Goal: Task Accomplishment & Management: Manage account settings

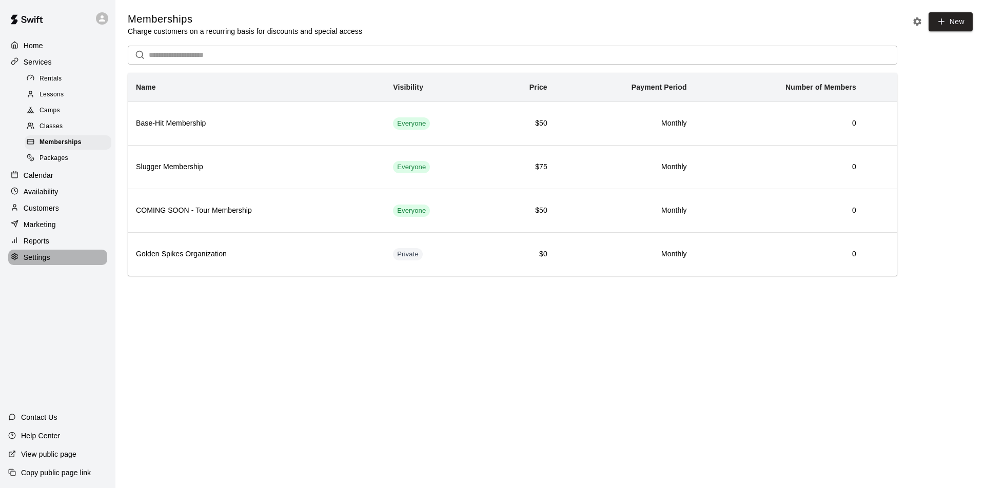
click at [34, 256] on p "Settings" at bounding box center [37, 257] width 27 height 10
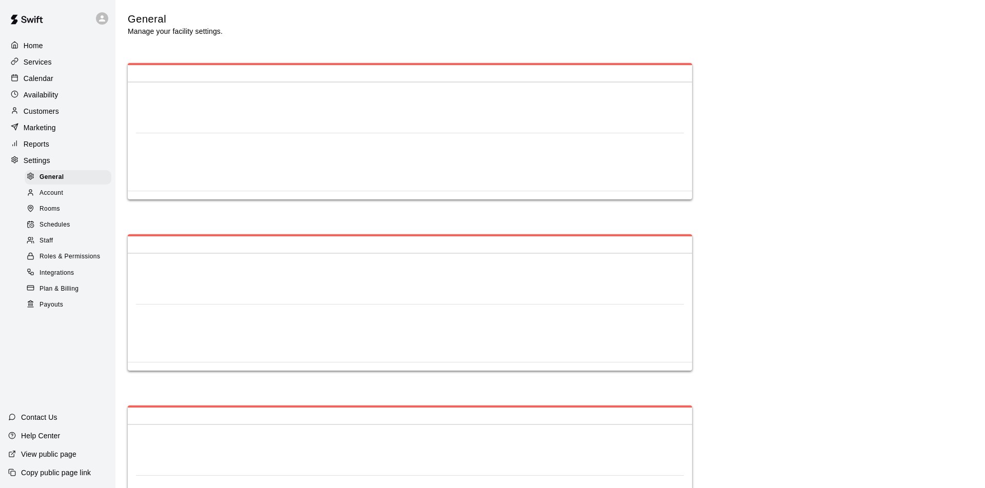
select select "**"
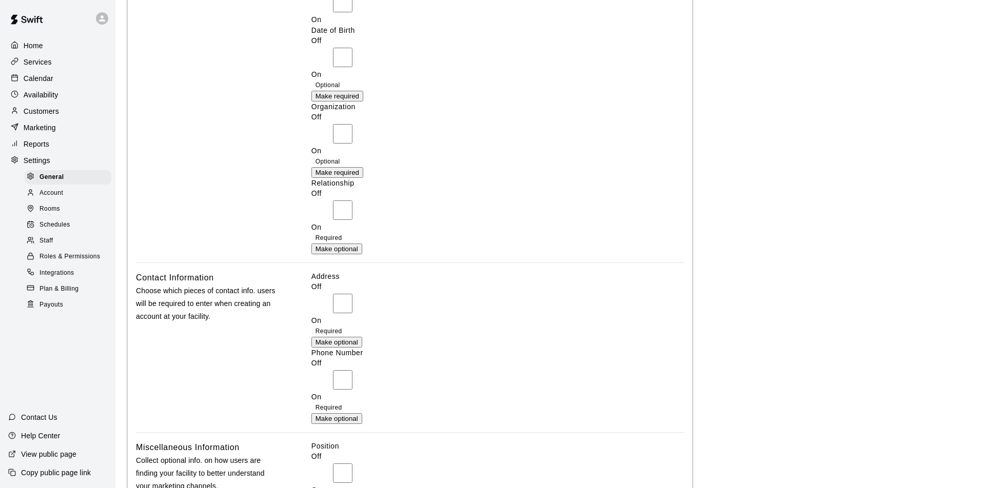
scroll to position [2169, 3]
drag, startPoint x: 386, startPoint y: 192, endPoint x: 369, endPoint y: 270, distance: 79.8
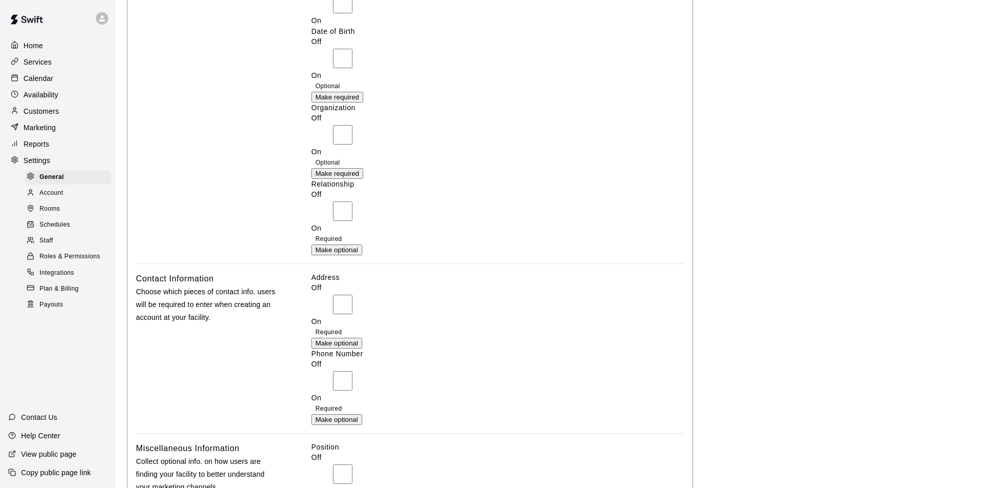
drag, startPoint x: 658, startPoint y: 141, endPoint x: 656, endPoint y: 146, distance: 5.4
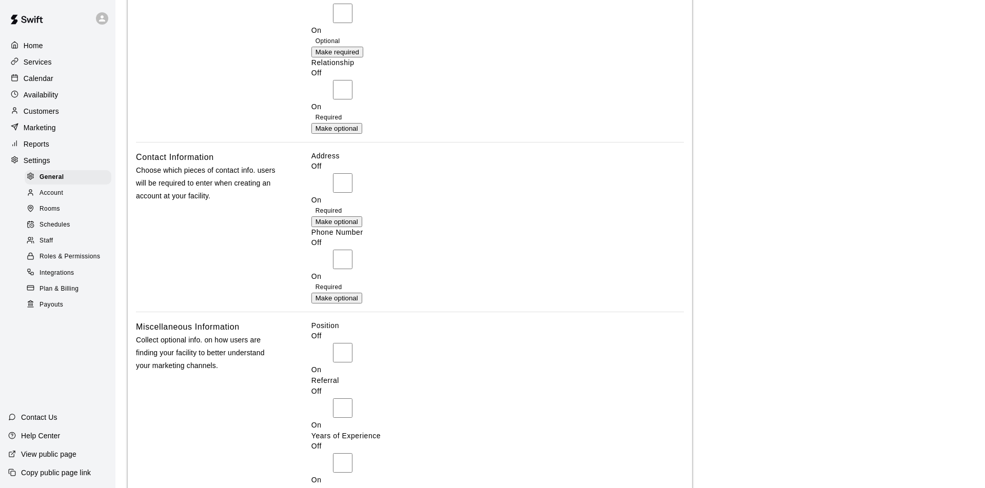
scroll to position [2289, 0]
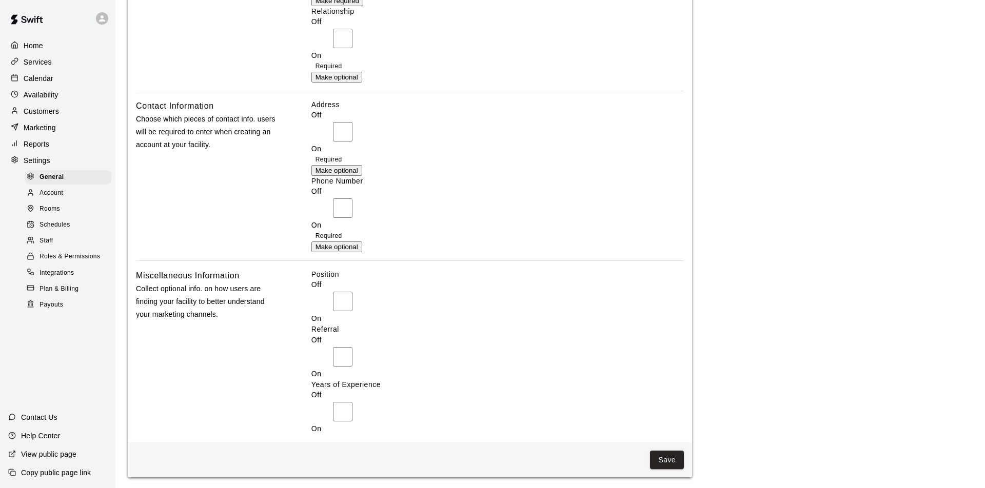
scroll to position [2340, 0]
drag, startPoint x: 670, startPoint y: 329, endPoint x: 651, endPoint y: 330, distance: 18.5
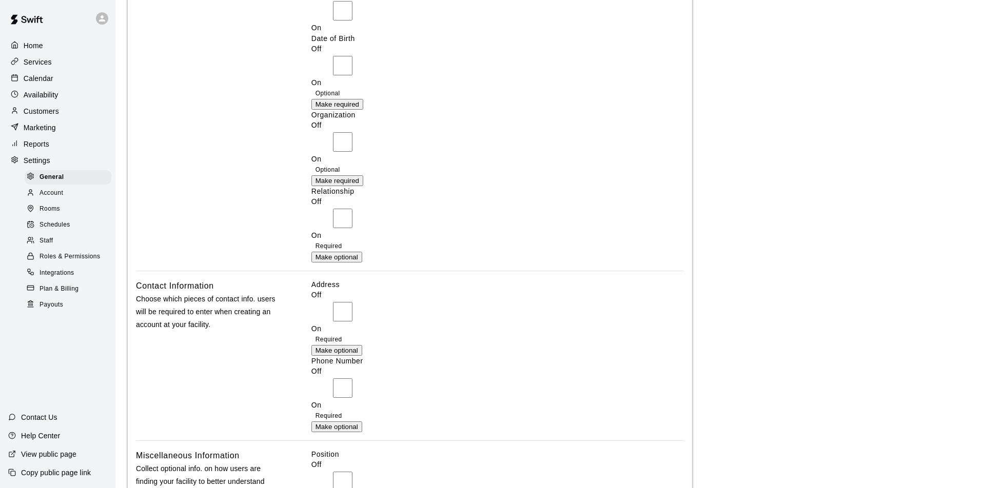
scroll to position [2158, 0]
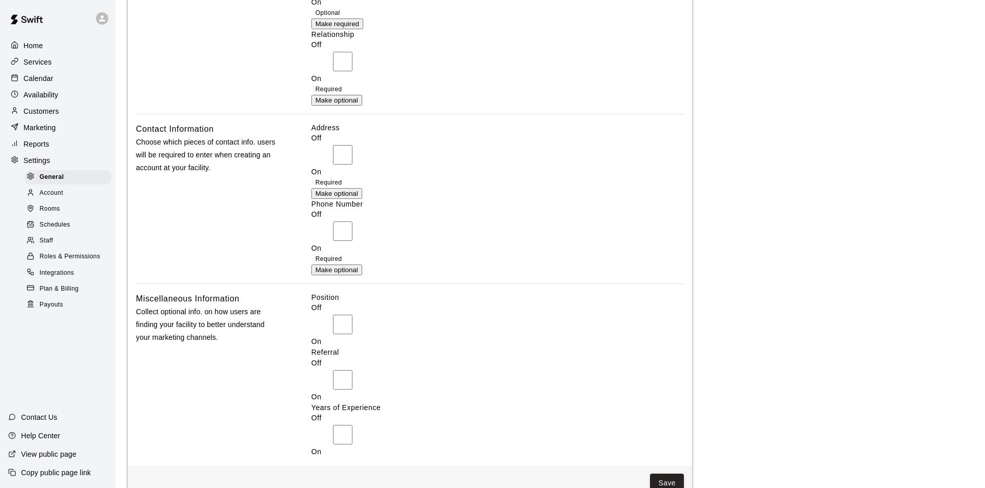
scroll to position [2325, 0]
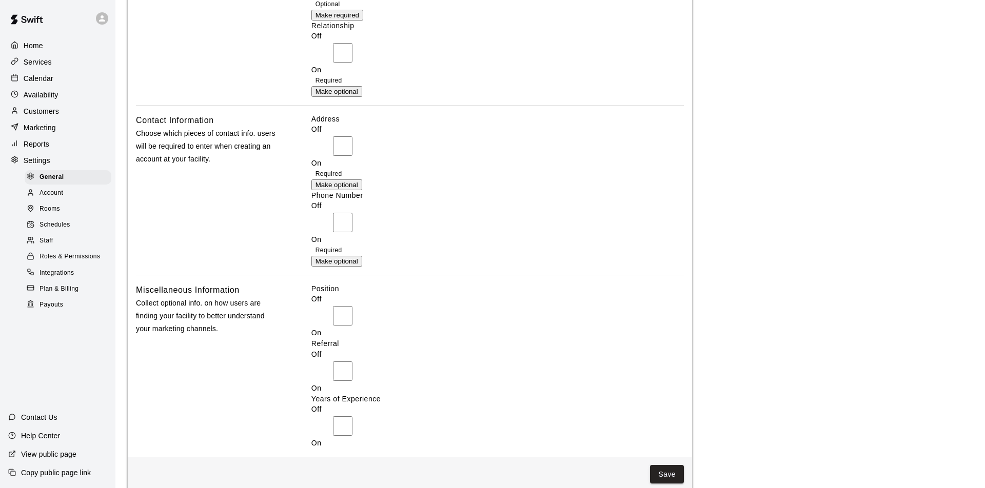
drag, startPoint x: 669, startPoint y: 341, endPoint x: 636, endPoint y: 341, distance: 33.3
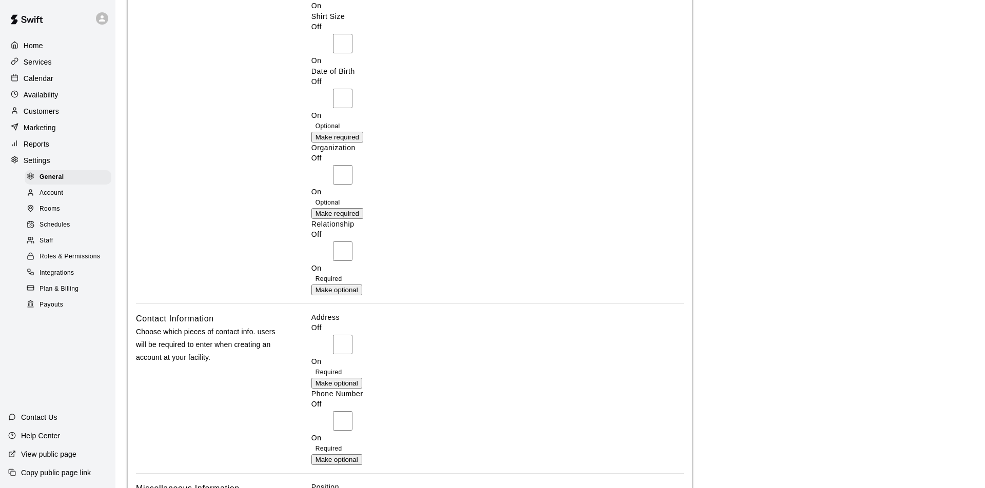
scroll to position [2110, 0]
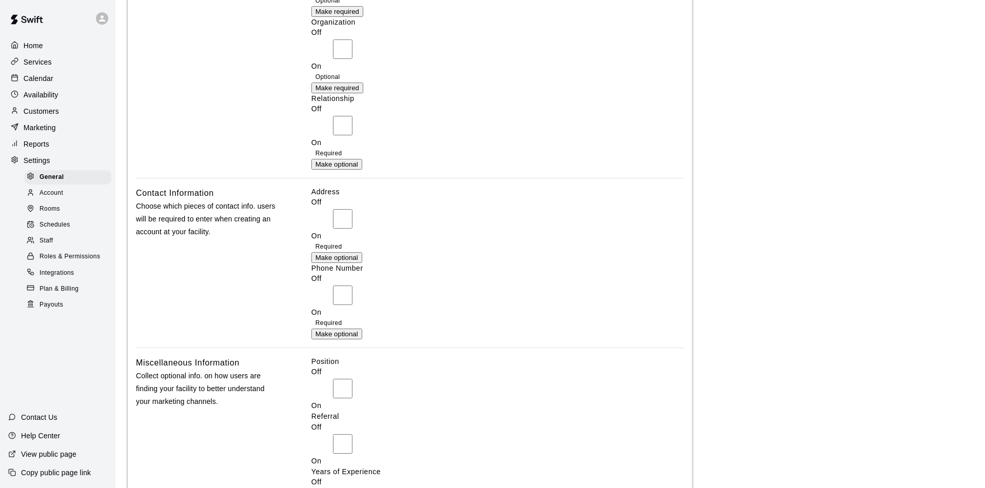
scroll to position [2254, 0]
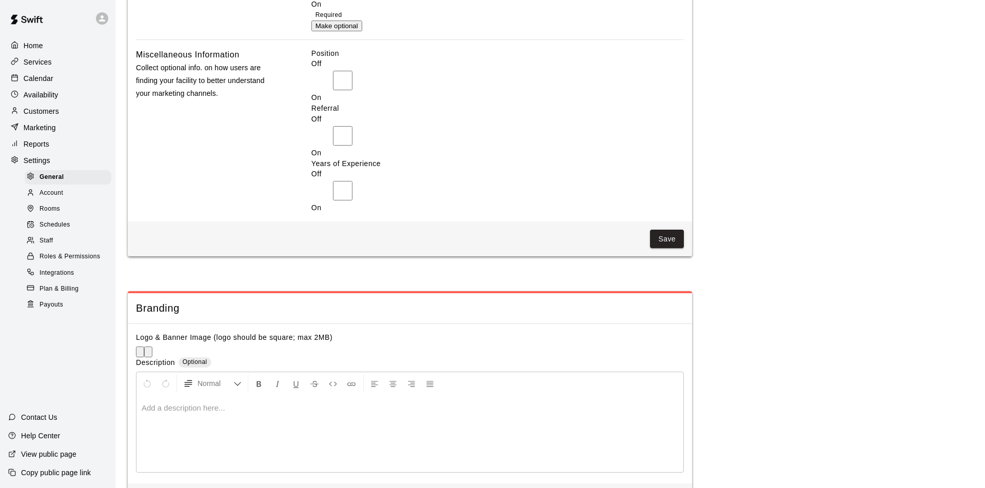
scroll to position [2560, 0]
type input "*"
type input "**********"
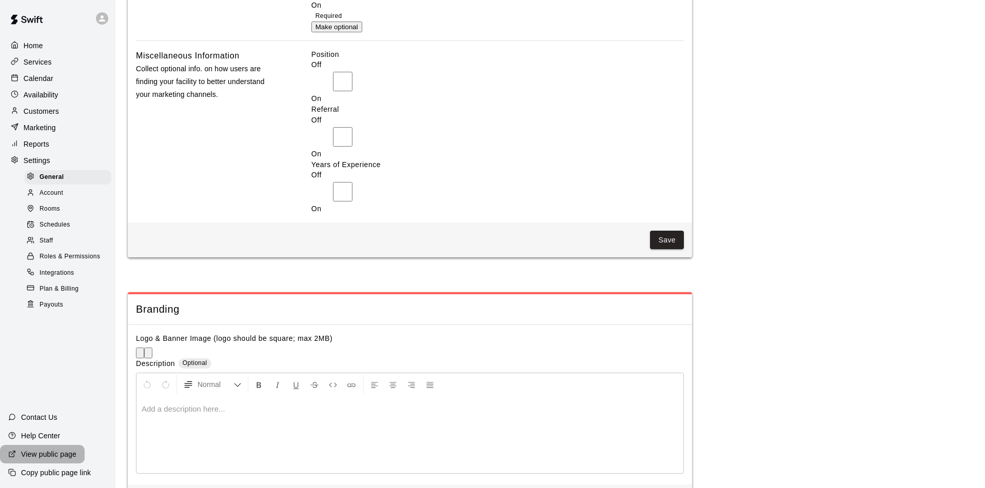
click at [62, 452] on p "View public page" at bounding box center [48, 454] width 55 height 10
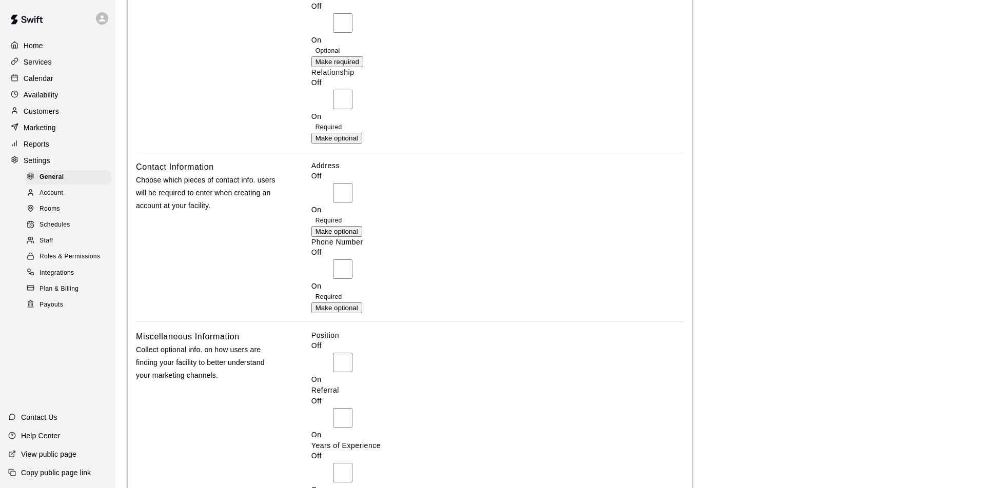
scroll to position [2137, 0]
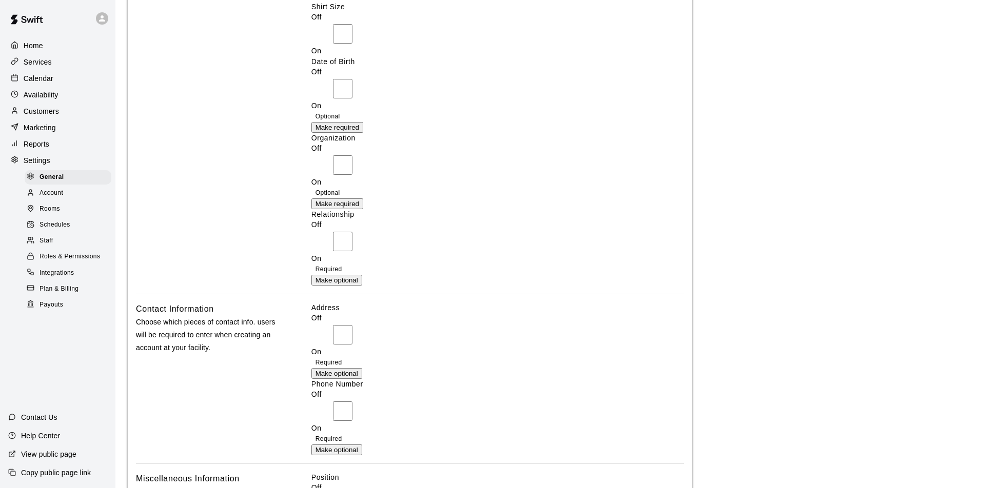
drag, startPoint x: 349, startPoint y: 205, endPoint x: 371, endPoint y: 233, distance: 35.1
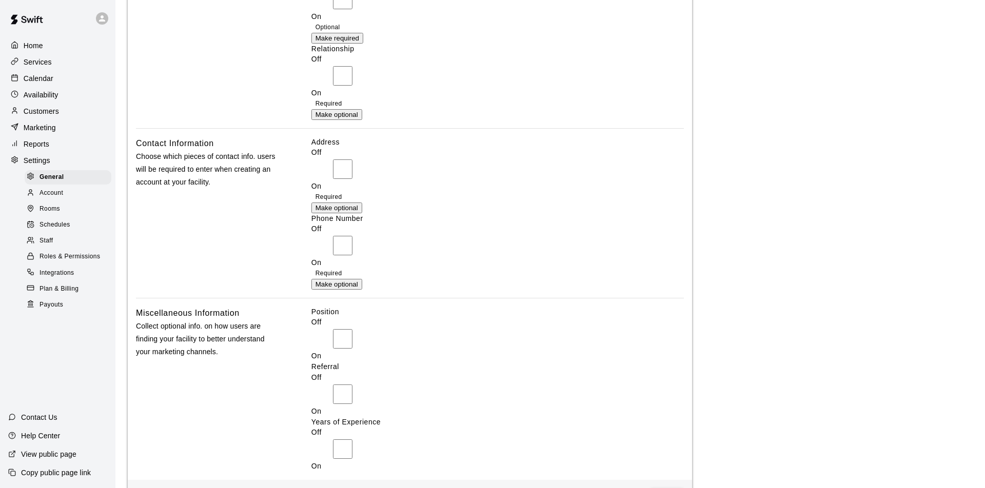
scroll to position [2341, 0]
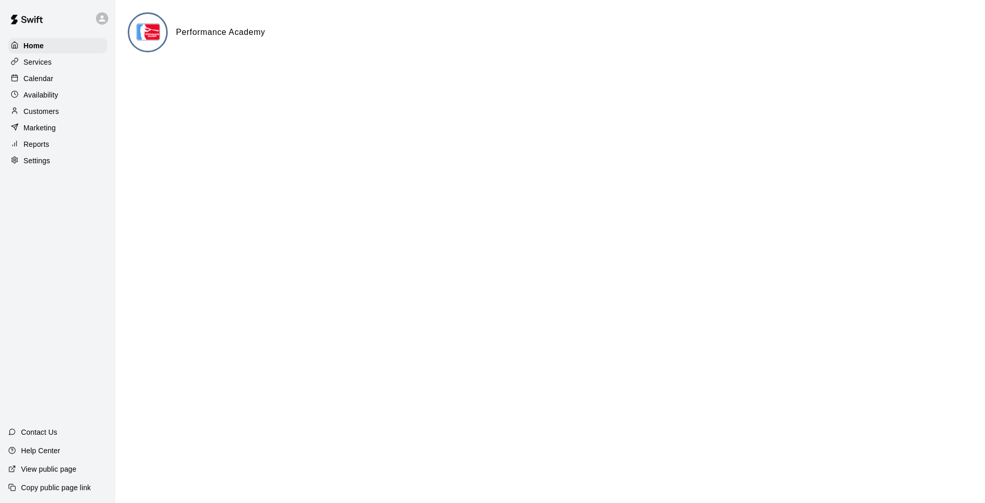
drag, startPoint x: 48, startPoint y: 471, endPoint x: 48, endPoint y: 457, distance: 13.9
click at [48, 471] on p "View public page" at bounding box center [48, 469] width 55 height 10
click at [48, 451] on p "Help Center" at bounding box center [40, 450] width 39 height 10
